Goal: Task Accomplishment & Management: Complete application form

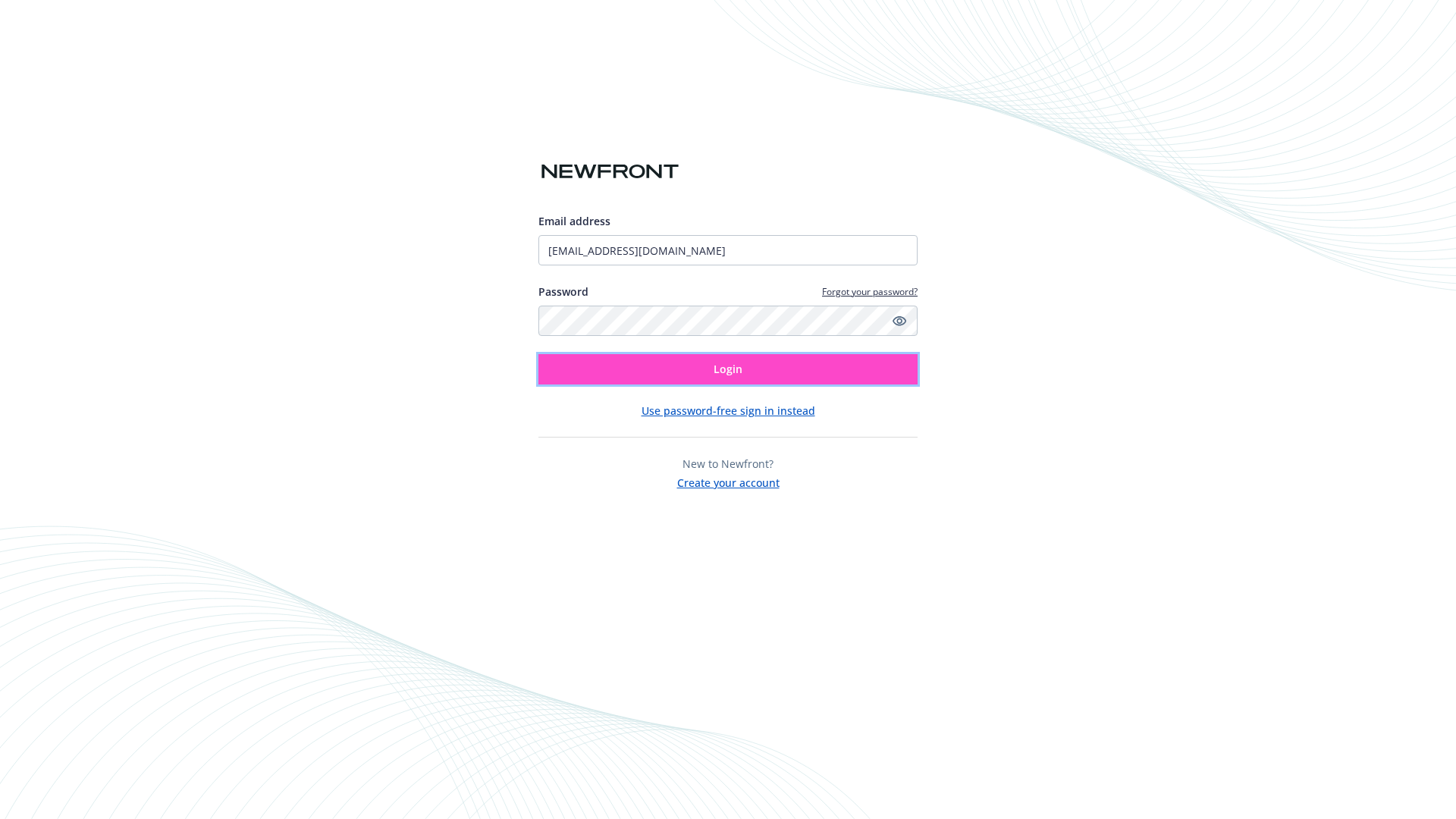
click at [728, 370] on span "Login" at bounding box center [728, 369] width 29 height 14
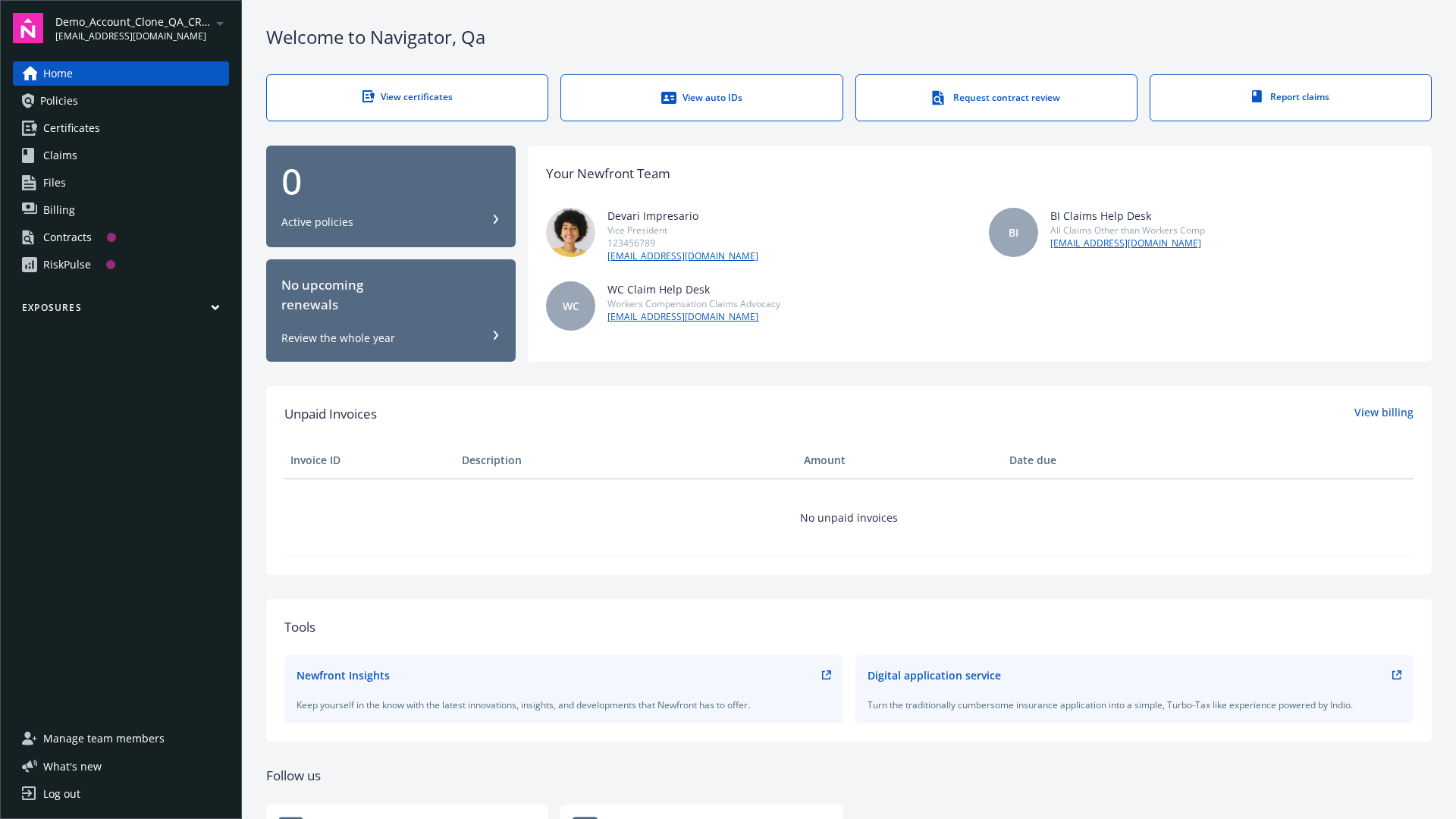
click at [142, 28] on span "Demo_Account_Clone_QA_CR_Tests_Prospect" at bounding box center [133, 21] width 155 height 16
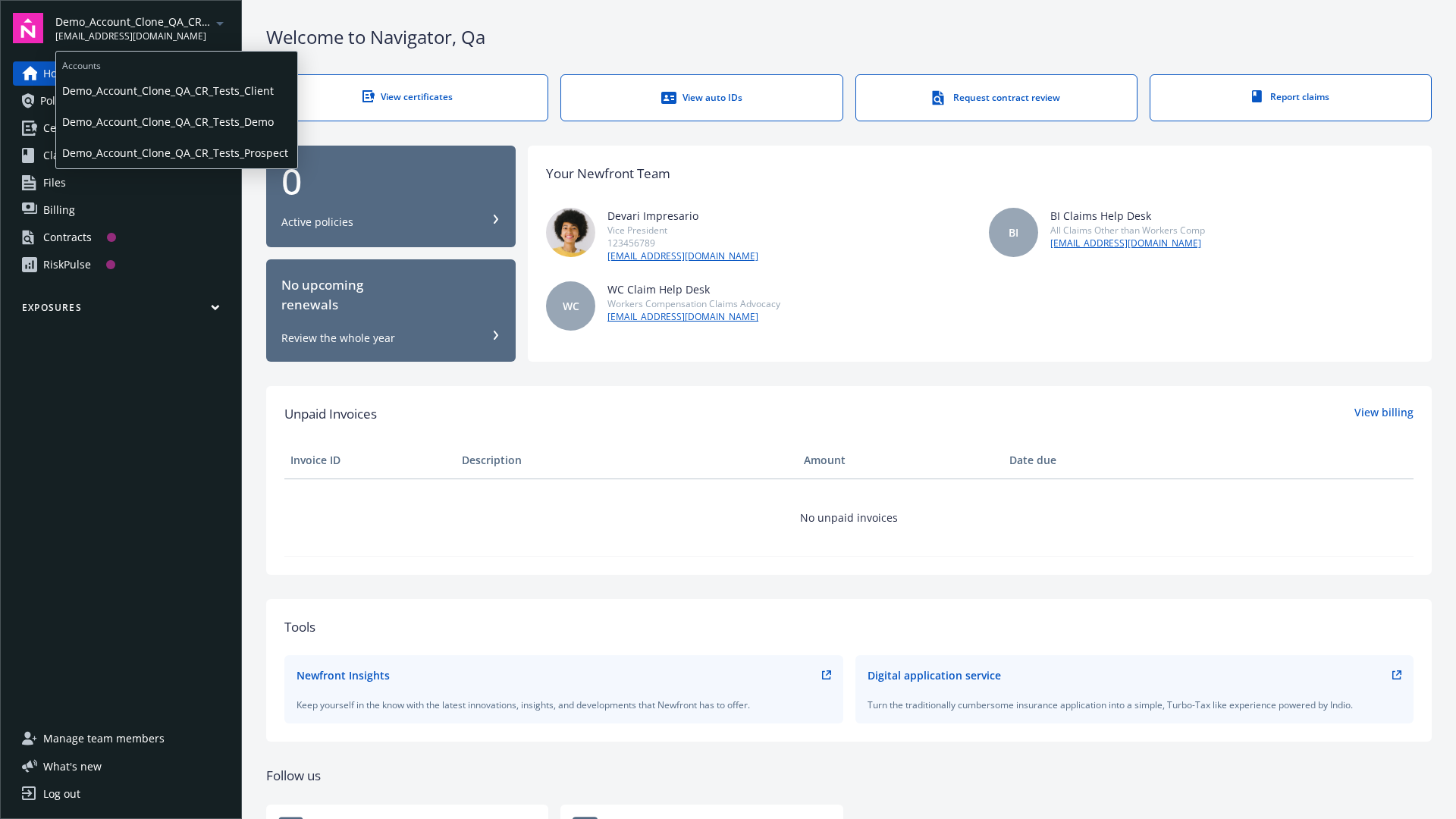
click at [175, 90] on span "Demo_Account_Clone_QA_CR_Tests_Client" at bounding box center [176, 90] width 229 height 31
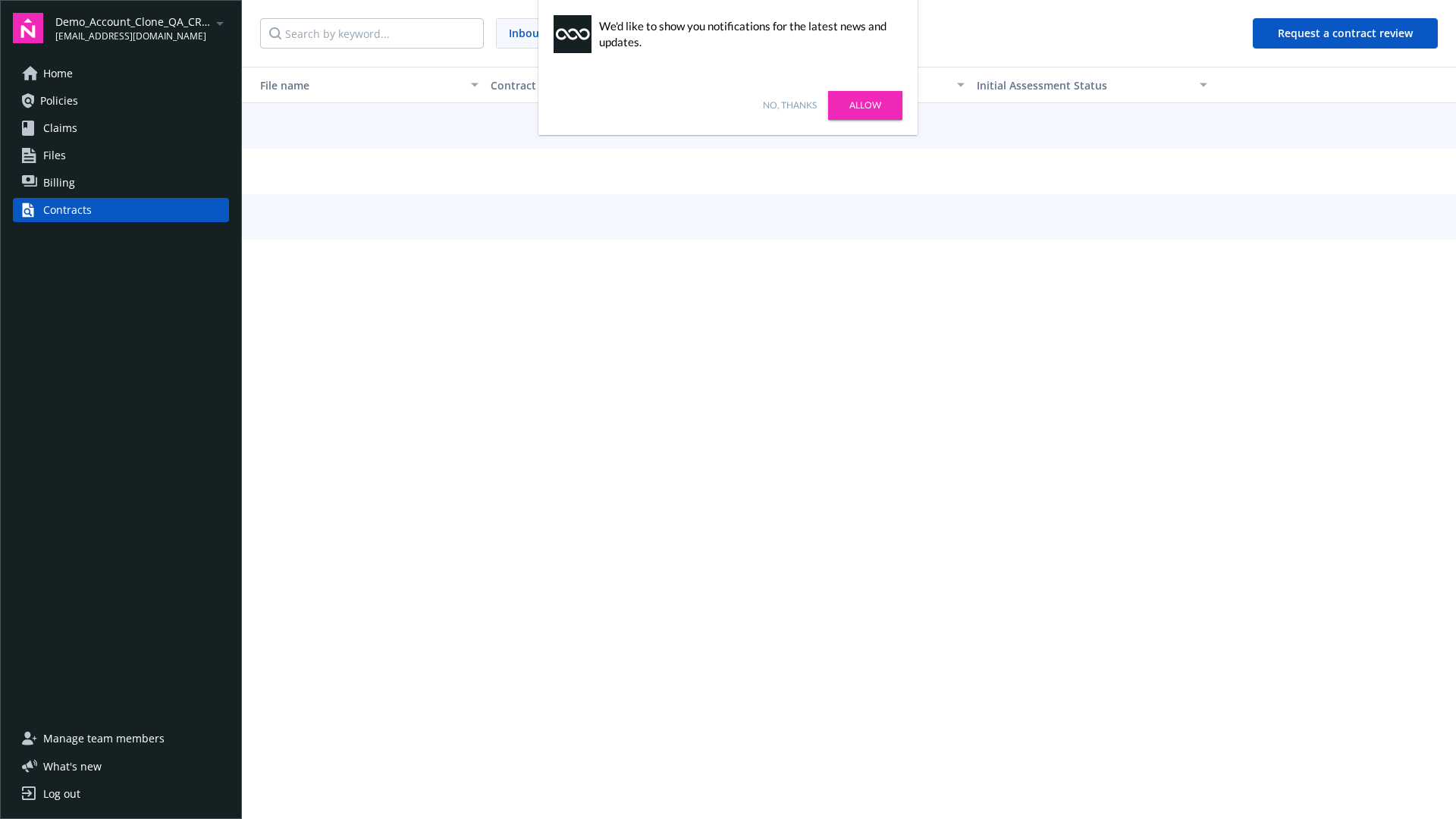
click at [790, 105] on link "No, thanks" at bounding box center [790, 105] width 54 height 13
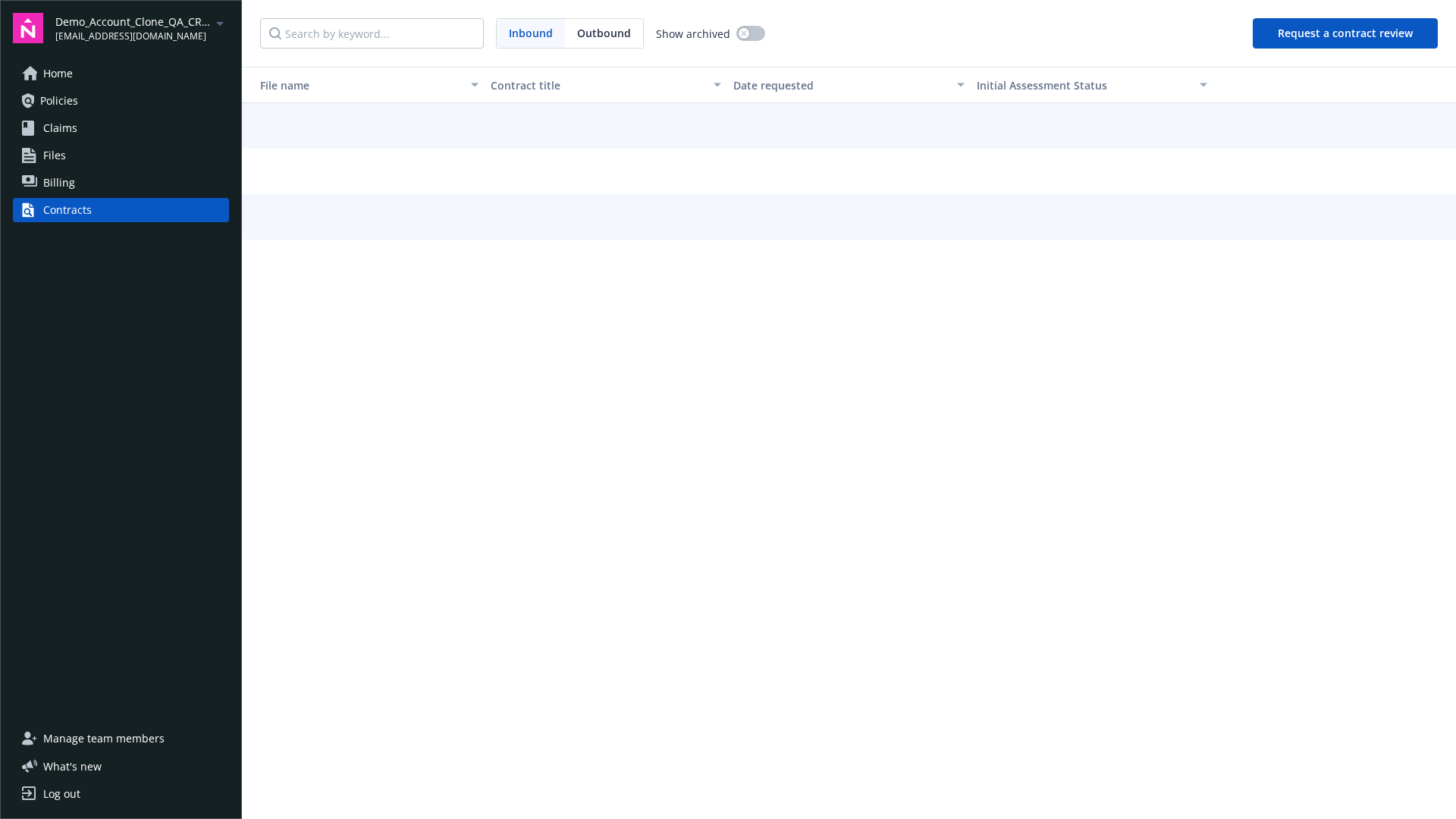
click at [1346, 34] on button "Request a contract review" at bounding box center [1345, 34] width 185 height 30
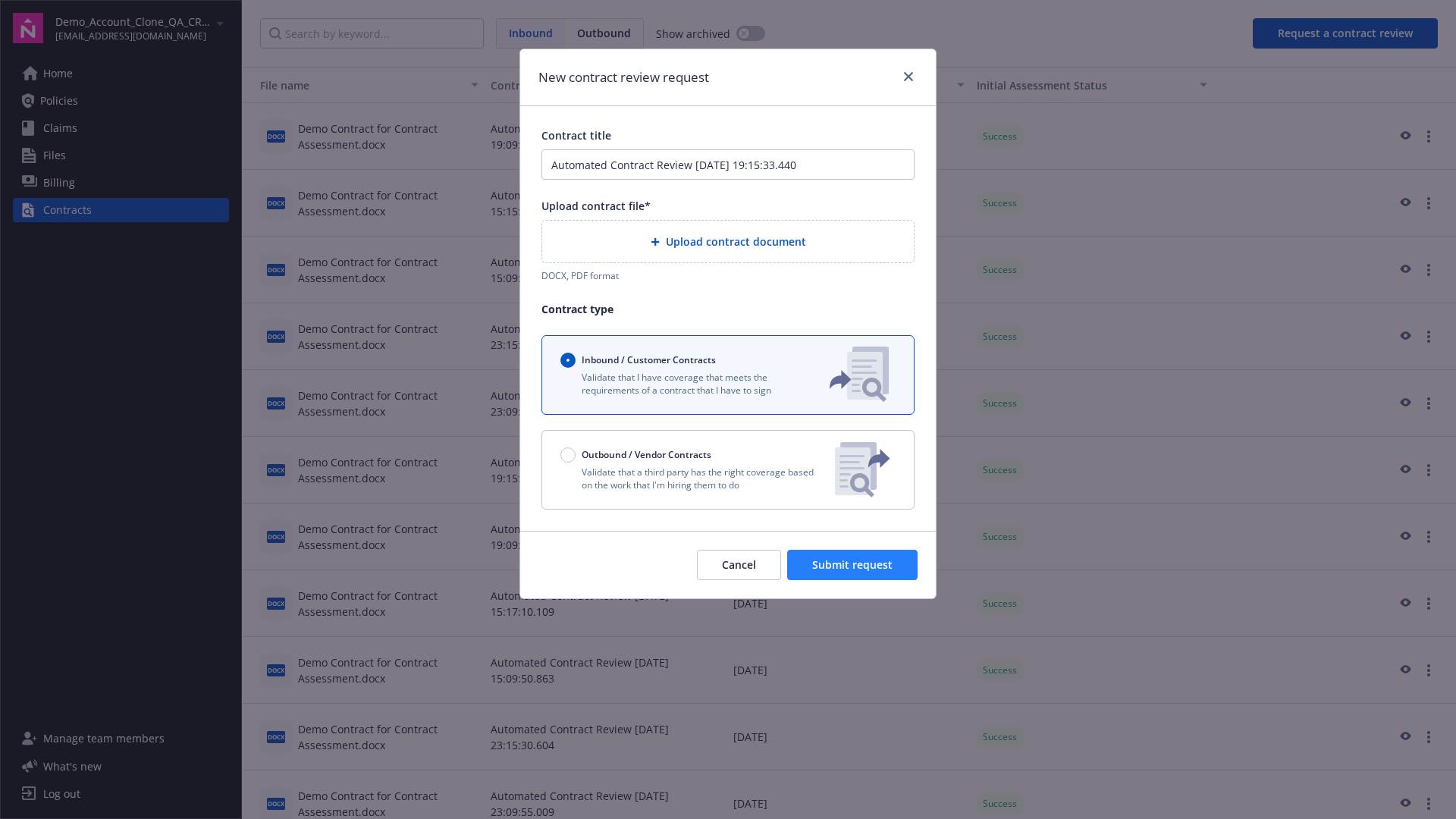
type input "Automated Contract Review [DATE] 19:15:33.440"
click at [728, 470] on p "Validate that a third party has the right coverage based on the work that I'm h…" at bounding box center [691, 478] width 262 height 26
radio input "false"
radio input "true"
click at [853, 572] on span "Submit request" at bounding box center [853, 564] width 81 height 14
